Goal: Book appointment/travel/reservation

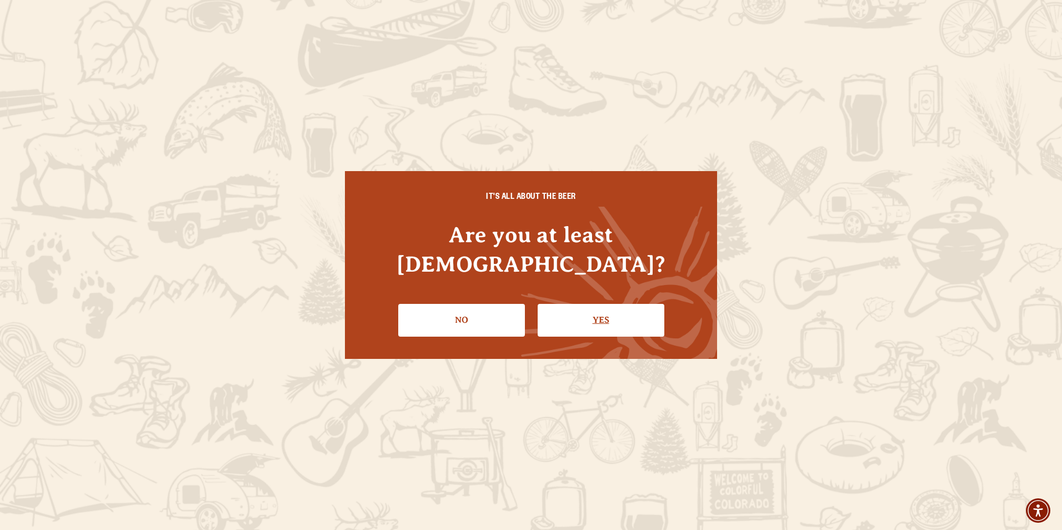
click at [626, 304] on link "Yes" at bounding box center [600, 320] width 127 height 32
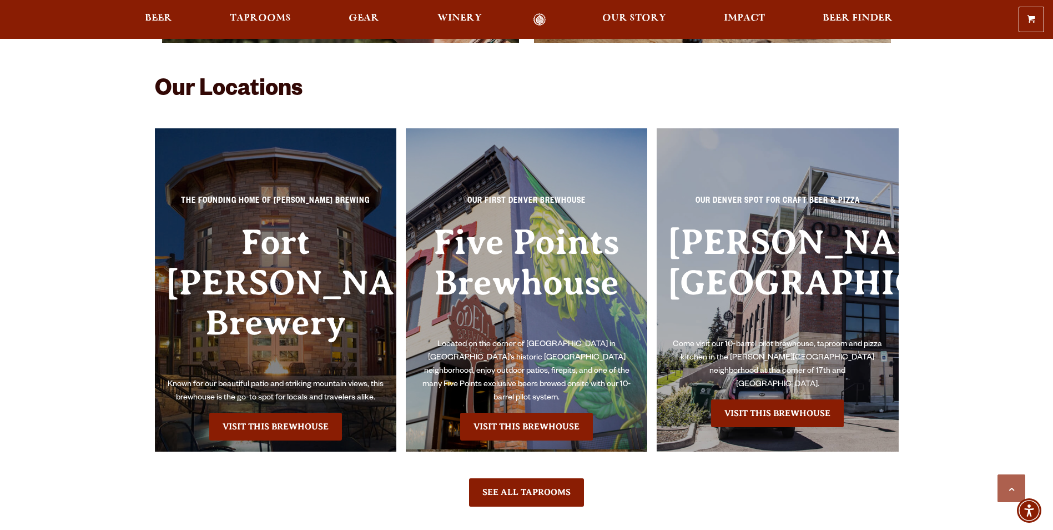
scroll to position [2498, 0]
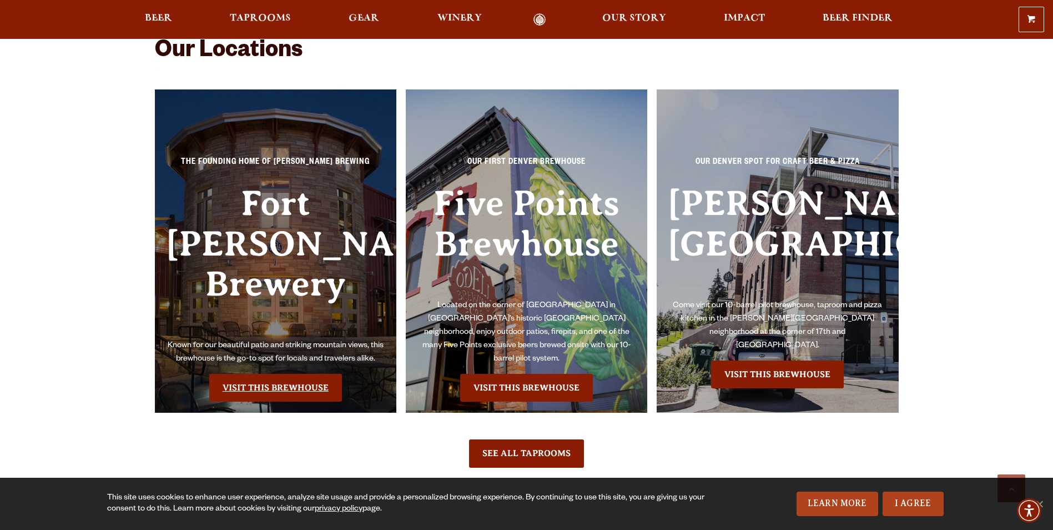
click at [303, 374] on link "Visit this Brewhouse" at bounding box center [275, 388] width 133 height 28
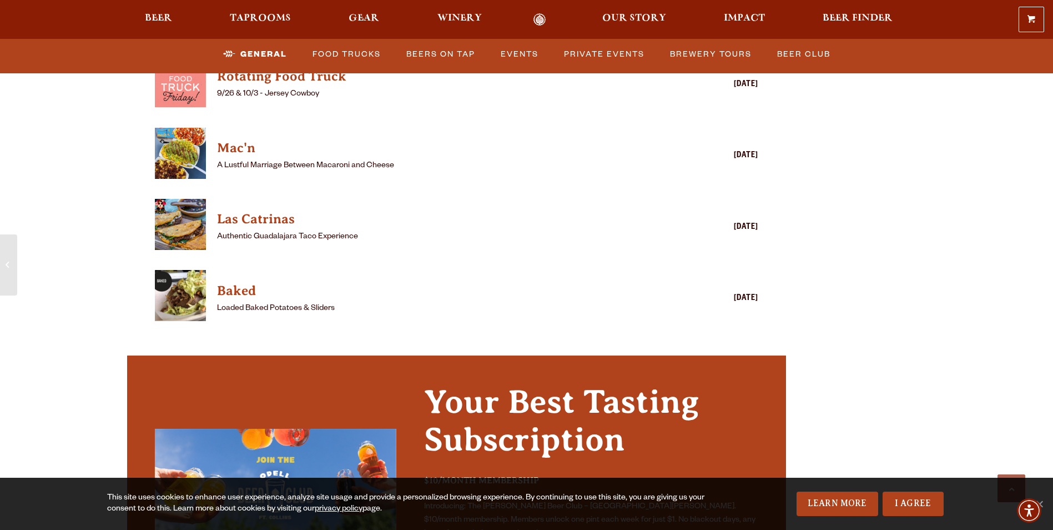
scroll to position [3165, 0]
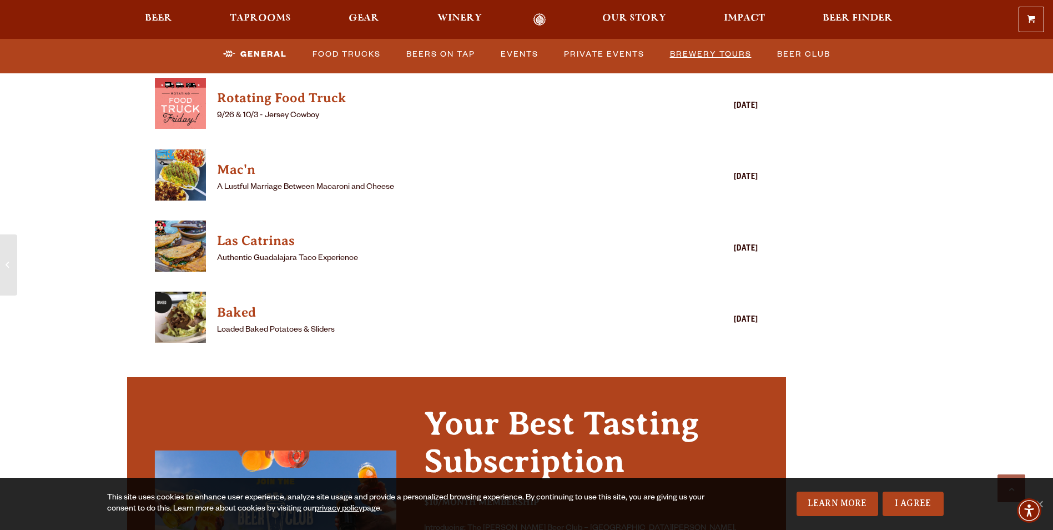
click at [707, 51] on link "Brewery Tours" at bounding box center [711, 55] width 90 height 26
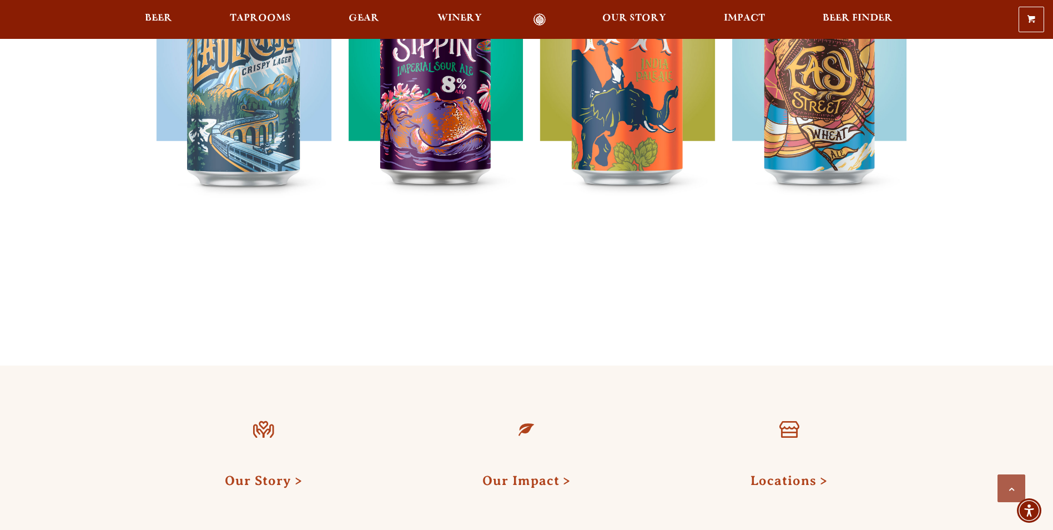
scroll to position [944, 0]
